Goal: Task Accomplishment & Management: Use online tool/utility

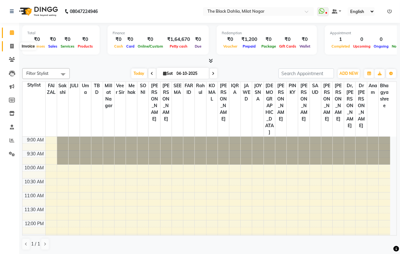
click at [10, 49] on span at bounding box center [11, 46] width 11 height 7
select select "4335"
select select "service"
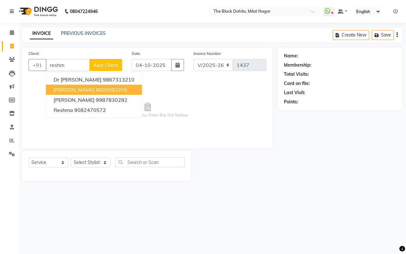
click at [120, 88] on button "[PERSON_NAME] 9820583205" at bounding box center [94, 90] width 96 height 10
type input "9820583205"
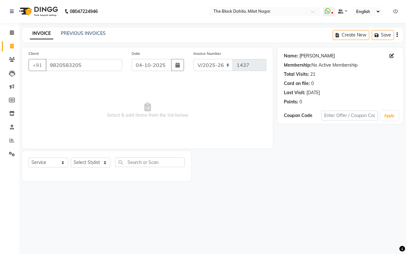
click at [305, 58] on link "[PERSON_NAME]" at bounding box center [318, 56] width 36 height 7
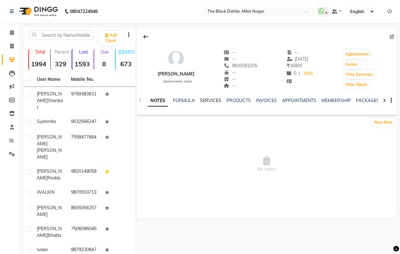
click at [202, 101] on link "SERVICES" at bounding box center [211, 101] width 22 height 6
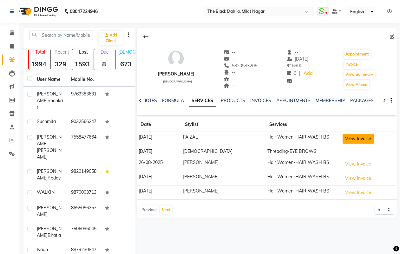
click at [343, 139] on button "View Invoice" at bounding box center [359, 139] width 32 height 10
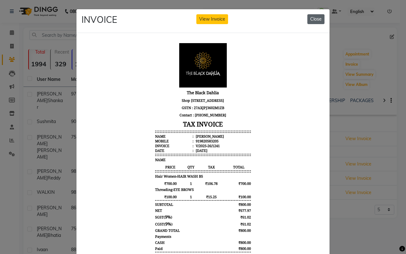
click at [312, 22] on button "Close" at bounding box center [316, 19] width 17 height 10
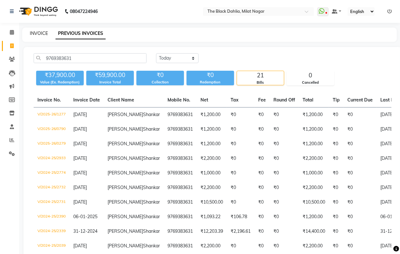
click at [36, 35] on link "INVOICE" at bounding box center [39, 33] width 18 height 6
select select "4335"
select select "service"
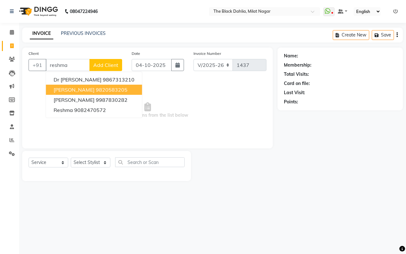
type input "reshma"
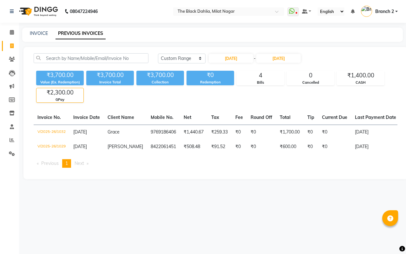
select select "range"
click at [386, 3] on nav "08047224946 Select Location × The Black Dahlia, Milat Nagar WhatsApp Status ✕ S…" at bounding box center [203, 11] width 406 height 23
click at [390, 8] on span "Branch 2" at bounding box center [384, 11] width 19 height 7
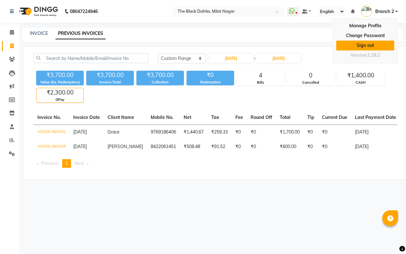
click at [375, 46] on link "Sign out" at bounding box center [365, 46] width 58 height 10
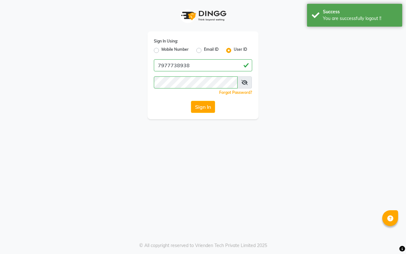
click at [162, 49] on label "Mobile Number" at bounding box center [175, 51] width 27 height 8
click at [162, 49] on input "Mobile Number" at bounding box center [164, 49] width 4 height 4
radio input "true"
radio input "false"
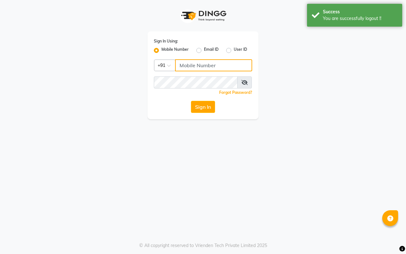
drag, startPoint x: 202, startPoint y: 65, endPoint x: 212, endPoint y: 69, distance: 10.7
click at [202, 65] on input "Username" at bounding box center [213, 65] width 77 height 12
type input "7977738938"
click at [203, 106] on button "Sign In" at bounding box center [203, 107] width 24 height 12
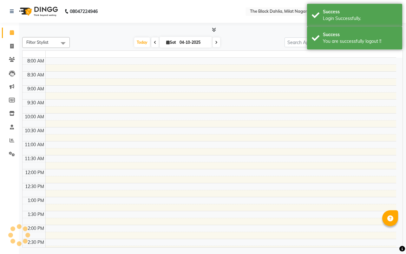
click at [207, 106] on td at bounding box center [220, 102] width 351 height 7
select select "en"
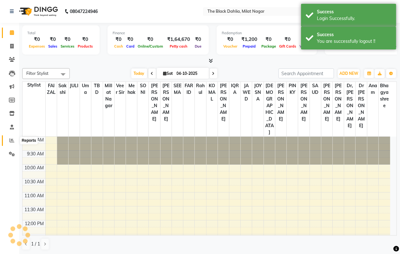
click at [11, 142] on icon at bounding box center [12, 140] width 5 height 5
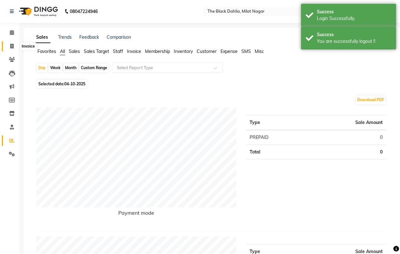
click at [13, 49] on span at bounding box center [11, 46] width 11 height 7
select select "4335"
select select "service"
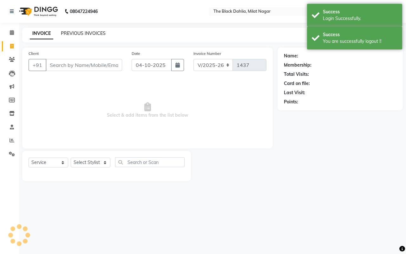
click at [85, 33] on link "PREVIOUS INVOICES" at bounding box center [83, 33] width 45 height 6
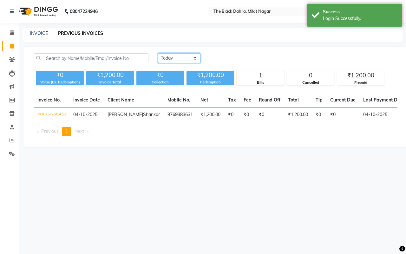
click at [176, 58] on select "Today Yesterday Custom Range" at bounding box center [179, 58] width 43 height 10
select select "range"
click at [158, 53] on select "Today Yesterday Custom Range" at bounding box center [179, 58] width 43 height 10
click at [237, 56] on input "04-10-2025" at bounding box center [231, 58] width 44 height 9
select select "10"
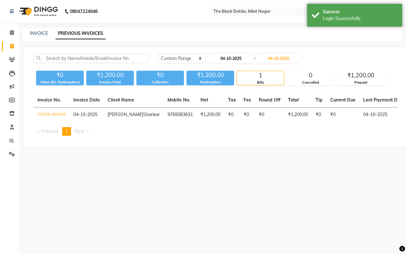
select select "2025"
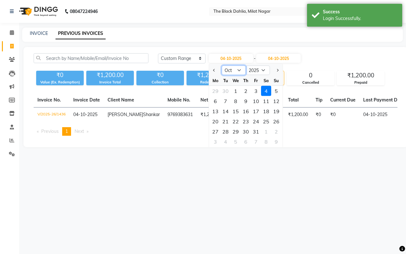
click at [229, 67] on select "Jan Feb Mar Apr May Jun Jul Aug Sep Oct Nov Dec" at bounding box center [234, 71] width 24 height 10
select select "9"
click at [222, 66] on select "Jan Feb Mar Apr May Jun Jul Aug Sep Oct Nov Dec" at bounding box center [234, 71] width 24 height 10
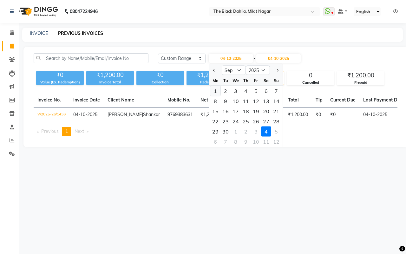
click at [218, 90] on div "1" at bounding box center [215, 91] width 10 height 10
type input "01-09-2025"
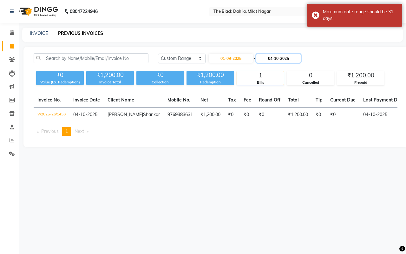
click at [292, 59] on input "04-10-2025" at bounding box center [278, 58] width 44 height 9
select select "10"
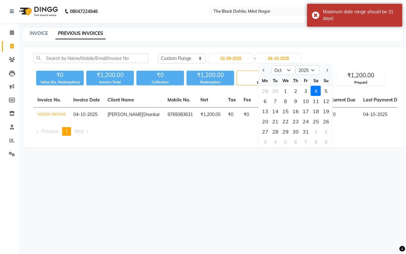
drag, startPoint x: 282, startPoint y: 90, endPoint x: 279, endPoint y: 83, distance: 7.4
click at [282, 90] on div "1" at bounding box center [286, 91] width 10 height 10
type input "01-10-2025"
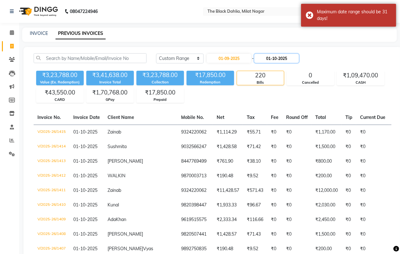
click at [274, 58] on input "01-10-2025" at bounding box center [277, 58] width 44 height 9
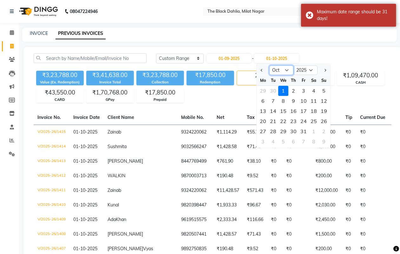
click at [280, 69] on select "Sep Oct Nov Dec" at bounding box center [281, 71] width 24 height 10
select select "9"
click at [269, 66] on select "Sep Oct Nov Dec" at bounding box center [281, 71] width 24 height 10
click at [274, 90] on div "2" at bounding box center [273, 91] width 10 height 10
type input "02-09-2025"
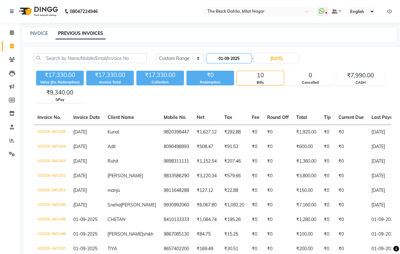
click at [241, 61] on input "01-09-2025" at bounding box center [229, 58] width 44 height 9
select select "9"
select select "2025"
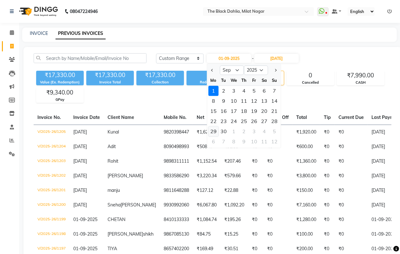
click at [211, 131] on div "29" at bounding box center [214, 132] width 10 height 10
type input "29-09-2025"
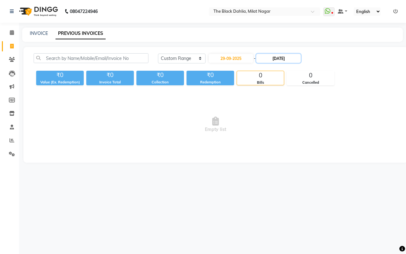
click at [283, 56] on input "02-09-2025" at bounding box center [278, 58] width 44 height 9
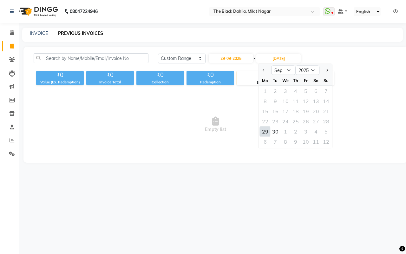
click at [264, 129] on div "29" at bounding box center [265, 132] width 10 height 10
type input "29-09-2025"
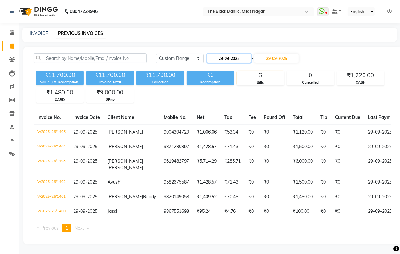
click at [239, 59] on input "29-09-2025" at bounding box center [229, 58] width 44 height 9
select select "9"
select select "2025"
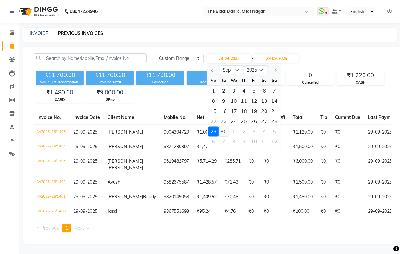
click at [225, 130] on div "30" at bounding box center [224, 132] width 10 height 10
type input "30-09-2025"
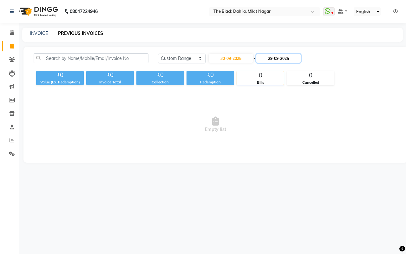
click at [284, 59] on input "29-09-2025" at bounding box center [278, 58] width 44 height 9
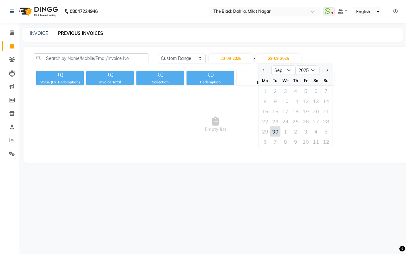
click at [278, 130] on div "30" at bounding box center [275, 132] width 10 height 10
type input "30-09-2025"
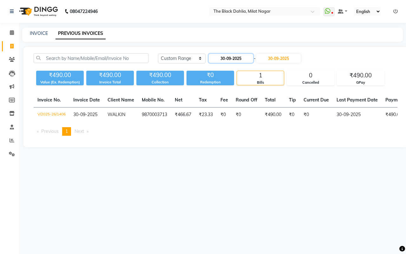
click at [218, 60] on input "30-09-2025" at bounding box center [231, 58] width 44 height 9
select select "9"
select select "2025"
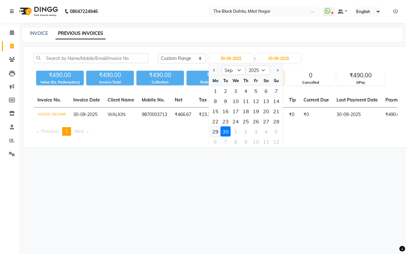
click at [213, 132] on div "29" at bounding box center [215, 132] width 10 height 10
type input "29-09-2025"
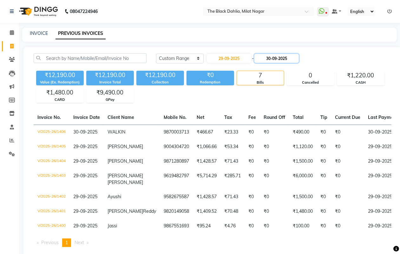
click at [271, 59] on input "30-09-2025" at bounding box center [277, 58] width 44 height 9
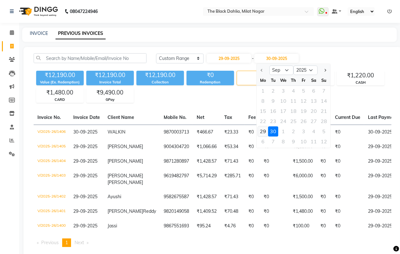
click at [262, 131] on div "29" at bounding box center [263, 132] width 10 height 10
type input "29-09-2025"
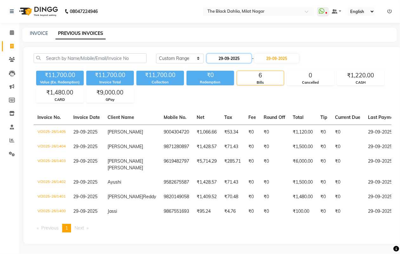
click at [237, 61] on input "29-09-2025" at bounding box center [229, 58] width 44 height 9
select select "9"
select select "2025"
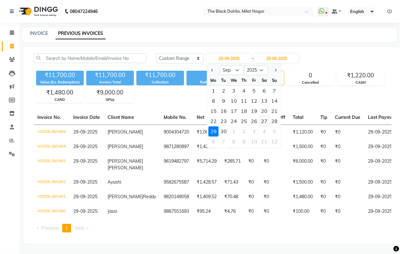
click at [261, 120] on div "27" at bounding box center [264, 121] width 10 height 10
type input "27-09-2025"
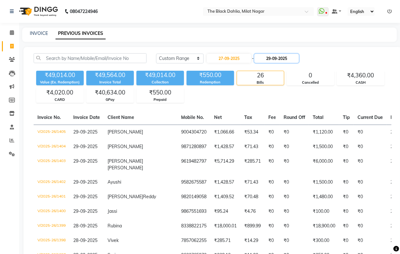
click at [285, 58] on input "29-09-2025" at bounding box center [277, 58] width 44 height 9
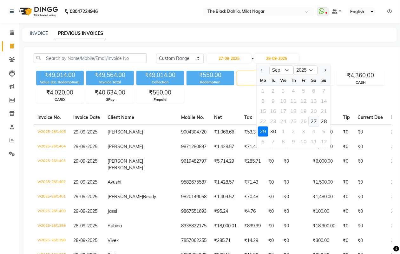
click at [314, 121] on div "27" at bounding box center [314, 121] width 10 height 10
type input "27-09-2025"
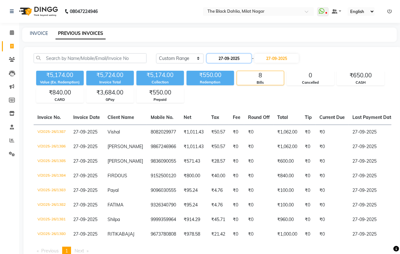
click at [237, 58] on input "27-09-2025" at bounding box center [229, 58] width 44 height 9
select select "9"
select select "2025"
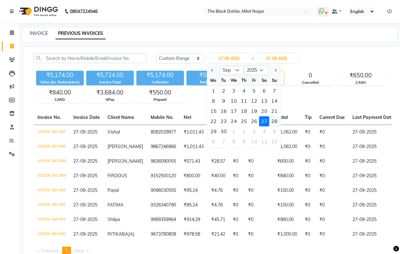
click at [274, 120] on div "28" at bounding box center [274, 121] width 10 height 10
type input "28-09-2025"
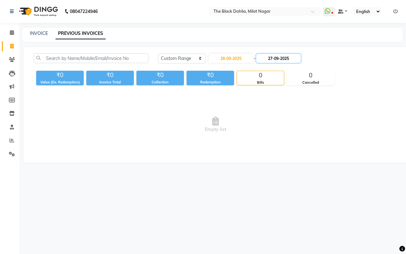
click at [284, 60] on input "27-09-2025" at bounding box center [278, 58] width 44 height 9
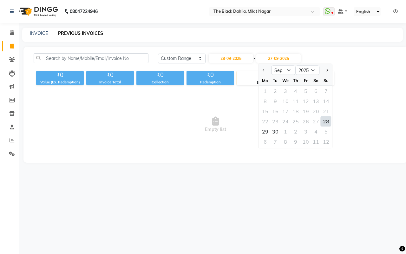
click at [323, 122] on div "28" at bounding box center [326, 121] width 10 height 10
type input "28-09-2025"
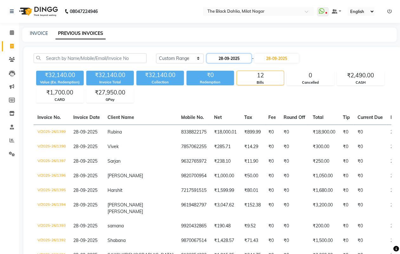
click at [246, 56] on input "28-09-2025" at bounding box center [229, 58] width 44 height 9
select select "9"
select select "2025"
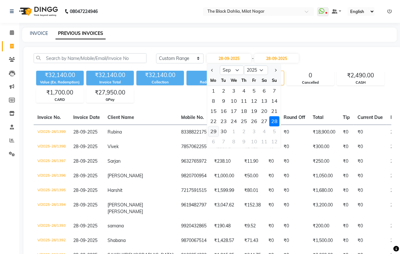
click at [211, 128] on div "29" at bounding box center [214, 132] width 10 height 10
type input "29-09-2025"
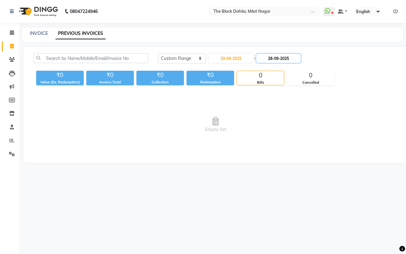
click at [281, 59] on input "28-09-2025" at bounding box center [278, 58] width 44 height 9
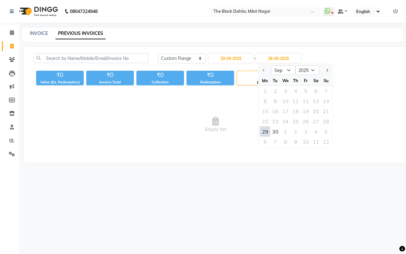
click at [264, 132] on div "29" at bounding box center [265, 132] width 10 height 10
type input "29-09-2025"
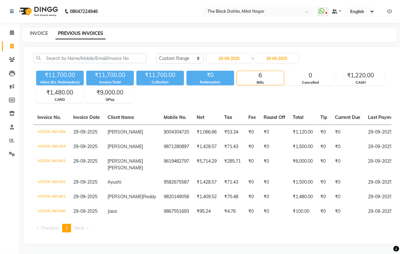
click at [46, 31] on link "INVOICE" at bounding box center [39, 33] width 18 height 6
select select "4335"
select select "service"
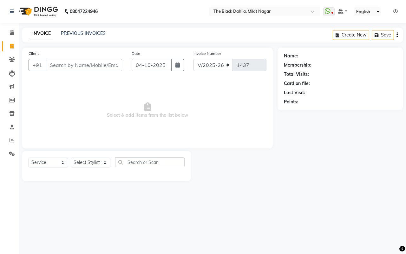
click at [71, 63] on input "Client" at bounding box center [84, 65] width 76 height 12
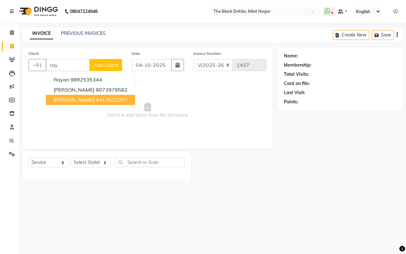
click at [96, 100] on ngb-highlight "9417012077" at bounding box center [112, 100] width 32 height 6
type input "9417012077"
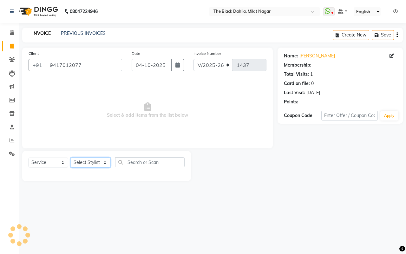
click at [97, 164] on select "Select Stylist ALISHA Anam Arman khan Bhagyashree Dr Megha Dr,Muskan Jain FAIZA…" at bounding box center [91, 163] width 40 height 10
select select "68724"
click at [71, 158] on select "Select Stylist ALISHA Anam Arman khan Bhagyashree Dr Megha Dr,Muskan Jain FAIZA…" at bounding box center [91, 163] width 40 height 10
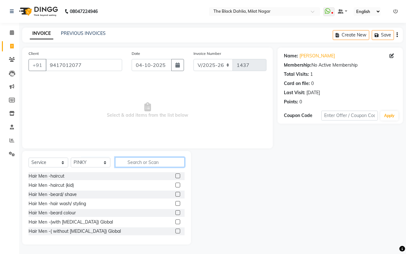
click at [130, 164] on input "text" at bounding box center [150, 162] width 70 height 10
type input "hair wash"
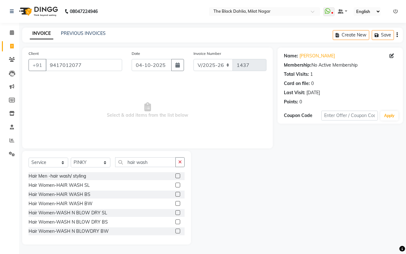
click at [176, 212] on label at bounding box center [178, 212] width 5 height 5
click at [176, 212] on input "checkbox" at bounding box center [178, 213] width 4 height 4
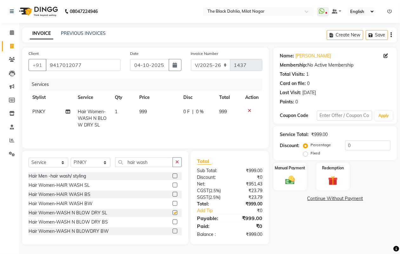
checkbox input "false"
click at [249, 107] on td at bounding box center [252, 119] width 21 height 28
click at [249, 110] on icon at bounding box center [249, 111] width 3 height 4
